Goal: Transaction & Acquisition: Subscribe to service/newsletter

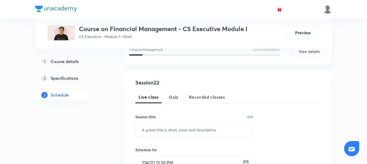
scroll to position [76, 0]
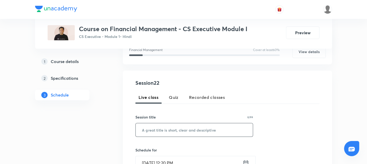
click at [150, 131] on input "text" at bounding box center [194, 129] width 117 height 13
paste input "Cost of Capital- L 1"
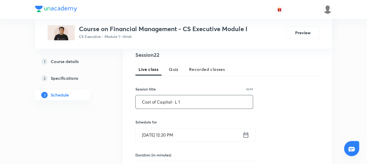
scroll to position [104, 0]
type input "Cost of Capital- L 1"
click at [246, 133] on icon at bounding box center [246, 134] width 7 height 7
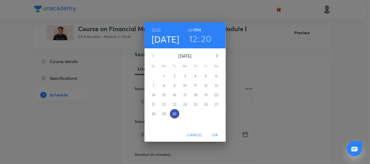
click at [174, 115] on p "30" at bounding box center [174, 113] width 4 height 5
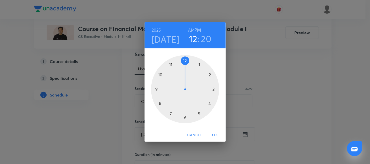
click at [184, 118] on div at bounding box center [185, 89] width 68 height 68
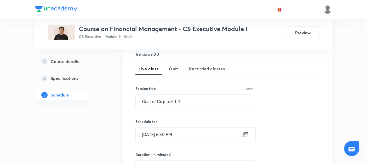
scroll to position [157, 0]
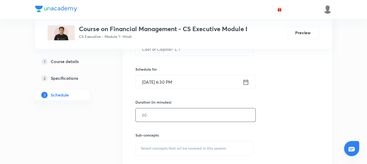
click at [137, 119] on input "text" at bounding box center [196, 114] width 120 height 13
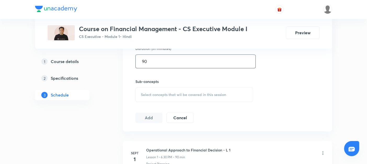
scroll to position [210, 0]
type input "90"
click at [145, 113] on button "Add" at bounding box center [148, 118] width 27 height 10
click at [155, 95] on span "Select concepts that wil be covered in this session" at bounding box center [183, 95] width 85 height 4
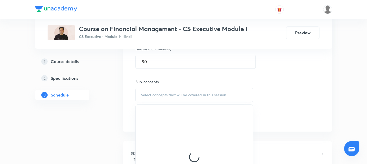
scroll to position [231, 0]
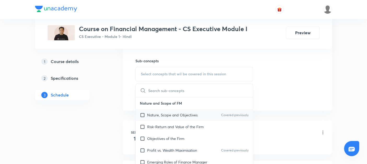
click at [143, 114] on input "checkbox" at bounding box center [143, 114] width 7 height 5
checkbox input "true"
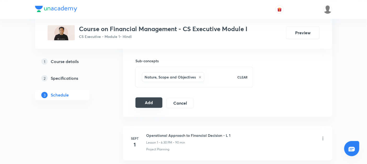
click at [152, 100] on button "Add" at bounding box center [148, 102] width 27 height 10
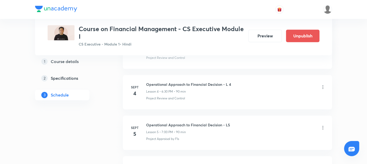
scroll to position [237, 0]
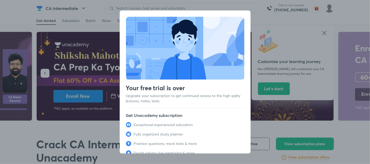
scroll to position [25, 0]
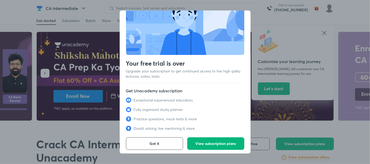
click at [202, 141] on span "View subscription plans" at bounding box center [215, 143] width 41 height 5
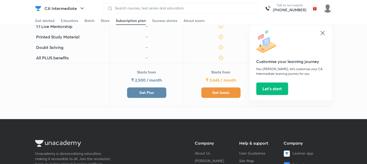
scroll to position [232, 0]
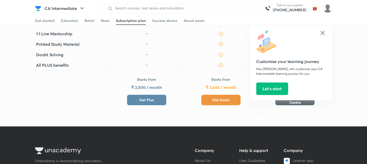
click at [150, 97] on span "Get Plus" at bounding box center [146, 99] width 14 height 5
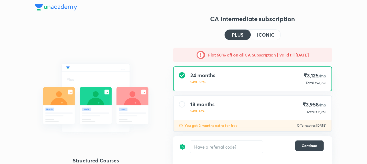
scroll to position [70, 0]
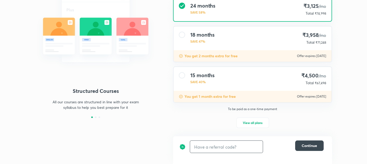
click at [208, 145] on input "text" at bounding box center [226, 147] width 73 height 12
type input "unlock"
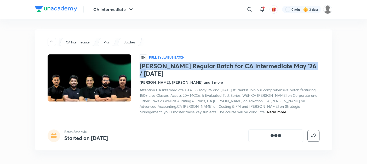
click at [318, 68] on h1 "Sankalp Regular Batch for CA Intermediate May '26 / Sep '26" at bounding box center [230, 69] width 180 height 15
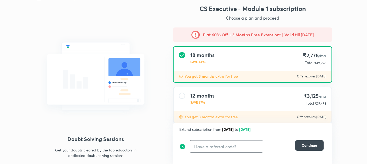
scroll to position [86, 0]
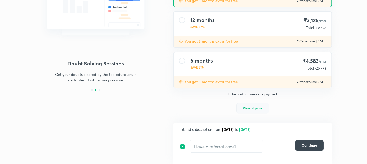
click at [246, 109] on span "View all plans" at bounding box center [253, 107] width 20 height 5
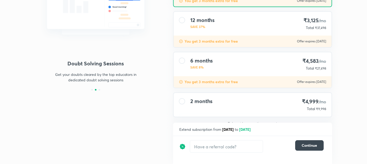
scroll to position [92, 0]
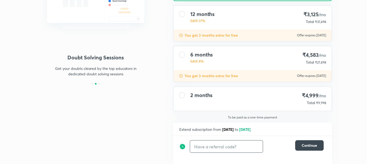
click at [205, 145] on input "text" at bounding box center [226, 146] width 73 height 12
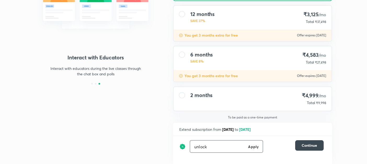
type input "unlock"
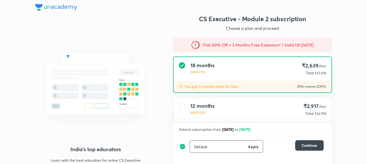
type input "Unlock"
